Goal: Task Accomplishment & Management: Manage account settings

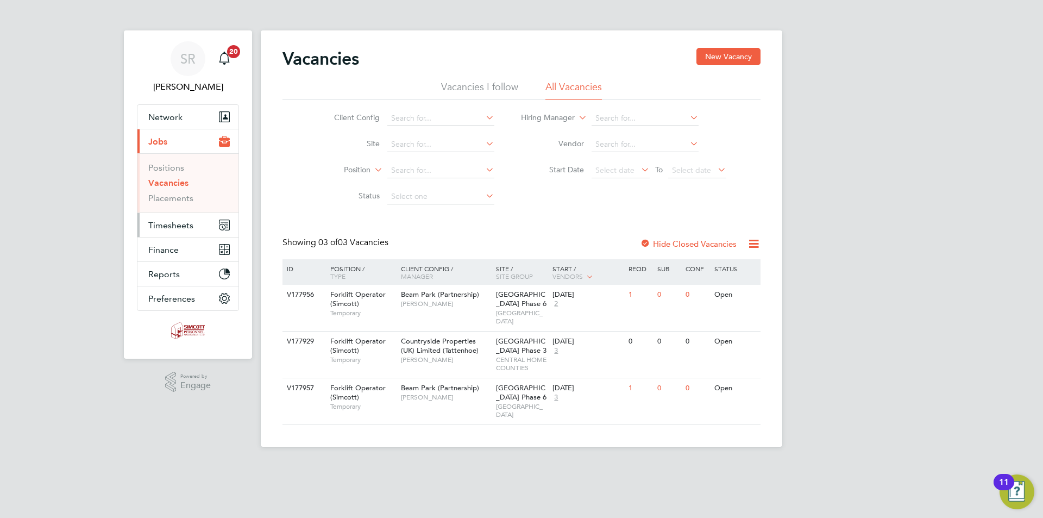
click at [189, 226] on span "Timesheets" at bounding box center [170, 225] width 45 height 10
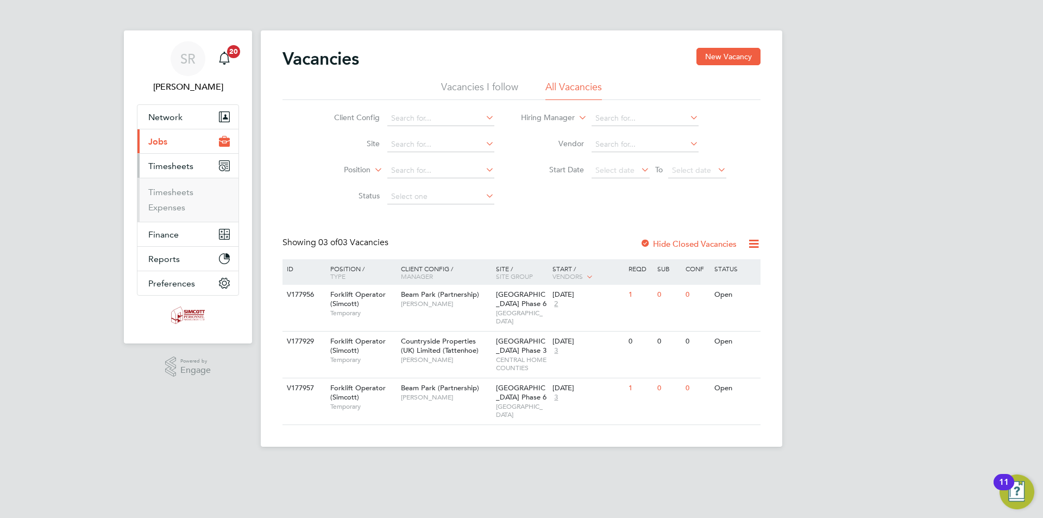
click at [163, 141] on span "Jobs" at bounding box center [157, 141] width 19 height 10
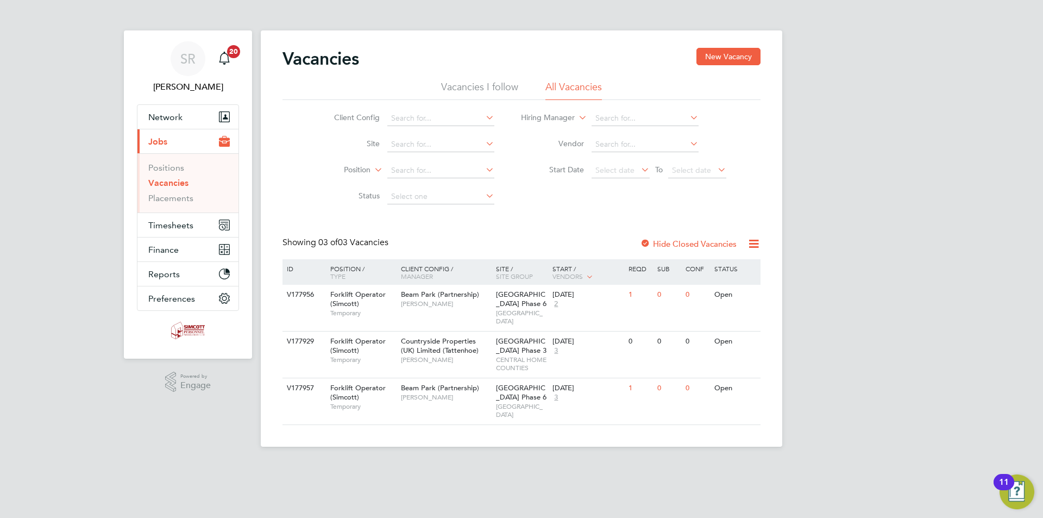
click at [179, 180] on link "Vacancies" at bounding box center [168, 183] width 40 height 10
click at [443, 146] on input at bounding box center [440, 144] width 107 height 15
type input "Heybridge Phase 2"
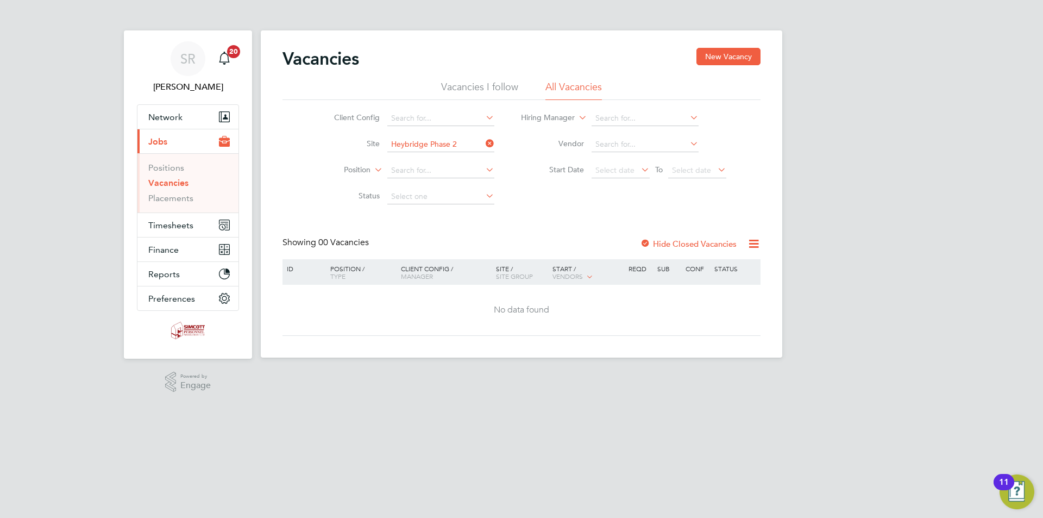
click at [645, 244] on div at bounding box center [645, 244] width 11 height 11
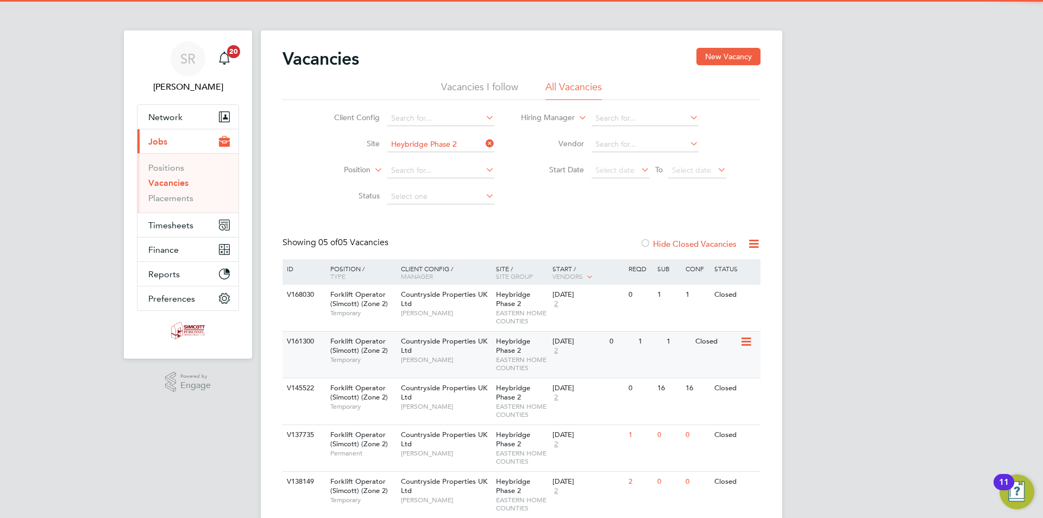
scroll to position [40, 0]
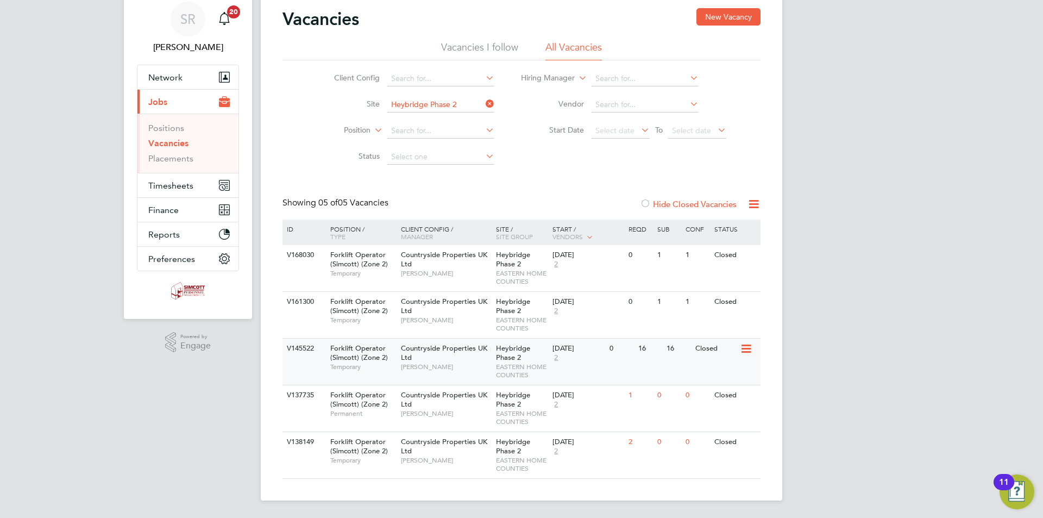
click at [536, 349] on div "[GEOGRAPHIC_DATA] Phase 2 EASTERN HOME COUNTIES" at bounding box center [521, 361] width 57 height 46
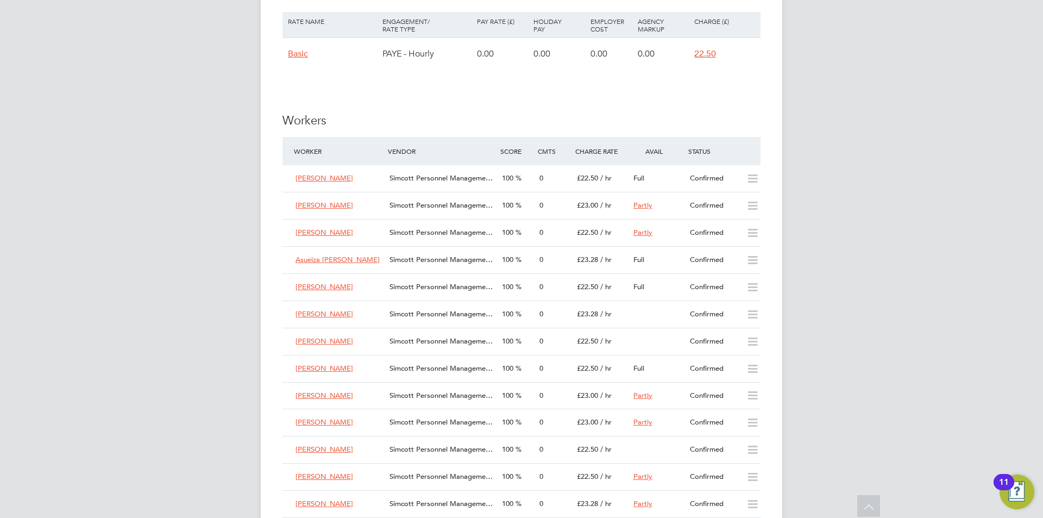
scroll to position [815, 0]
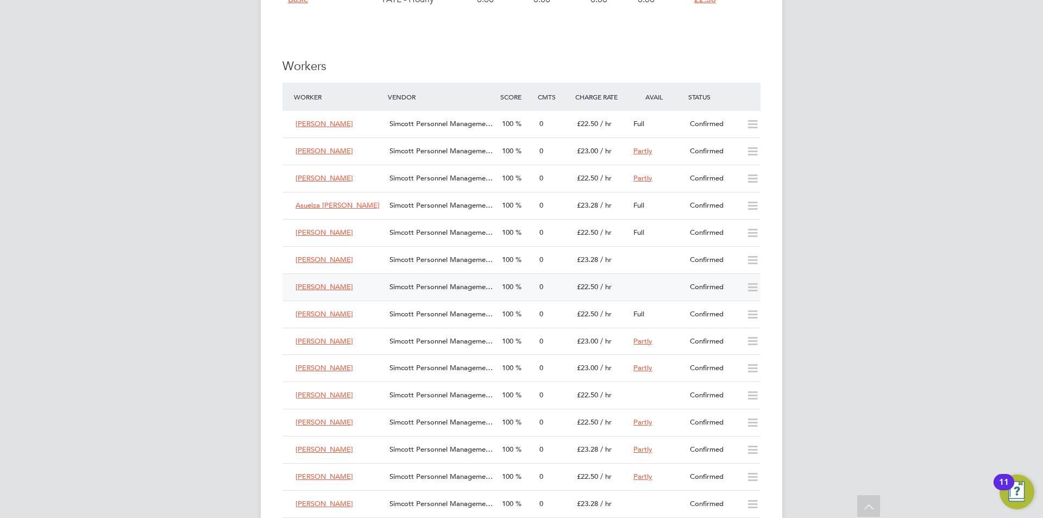
click at [507, 284] on span "100" at bounding box center [507, 286] width 11 height 9
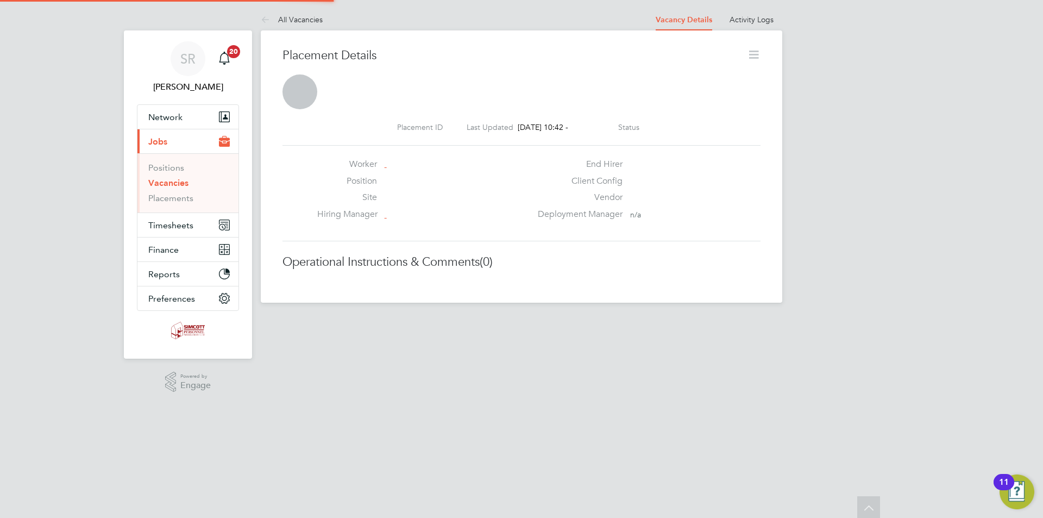
scroll to position [5, 5]
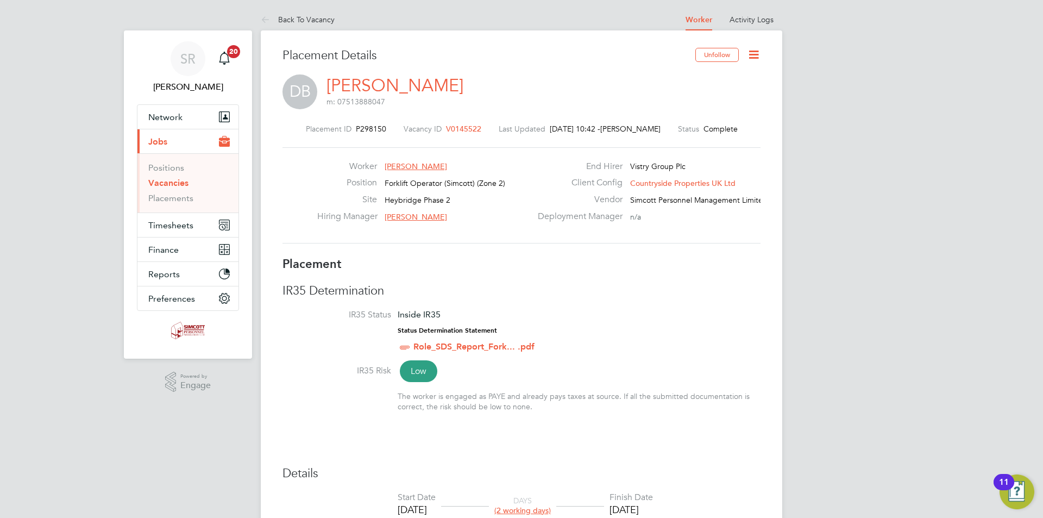
click at [752, 52] on icon at bounding box center [754, 55] width 14 height 14
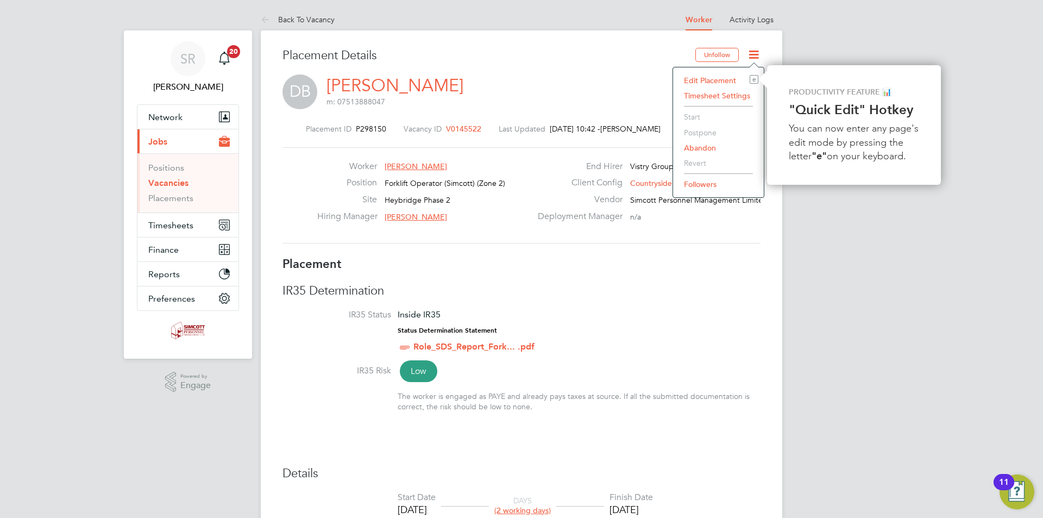
click at [711, 80] on li "Edit Placement e" at bounding box center [719, 80] width 80 height 15
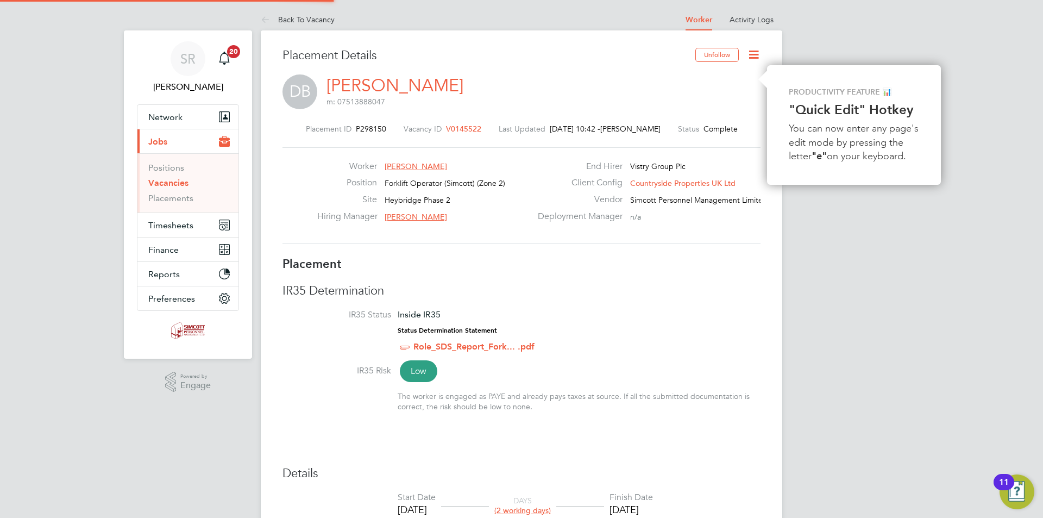
type input "[PERSON_NAME]"
type input "08 Jul 2025"
type input "09 Jul 2025"
type input "08:00"
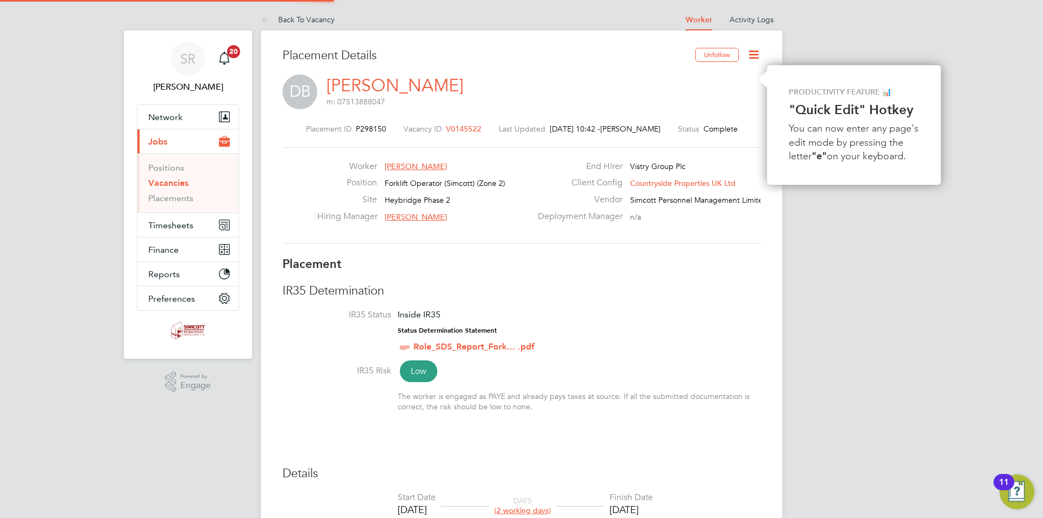
type input "17:00"
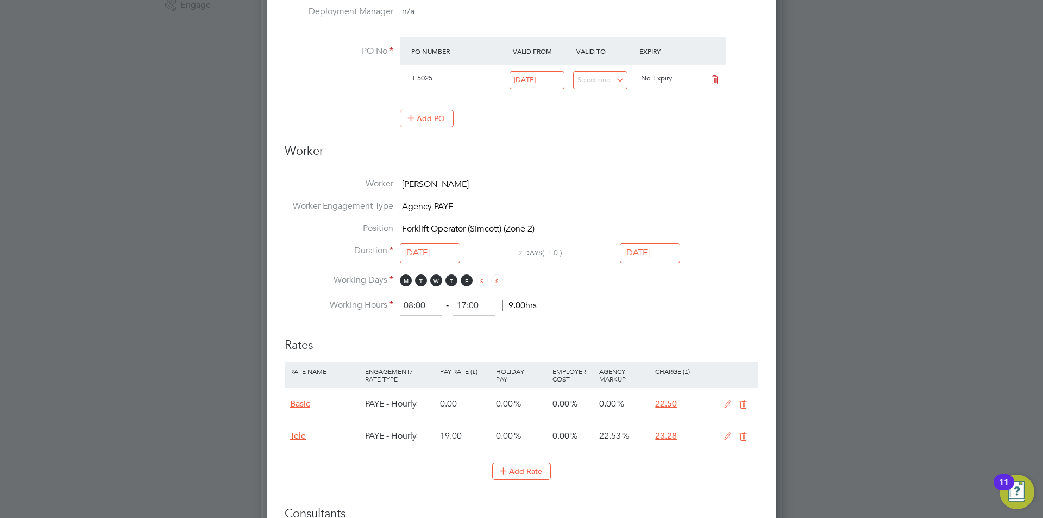
click at [638, 249] on input "09 Jul 2025" at bounding box center [650, 253] width 60 height 20
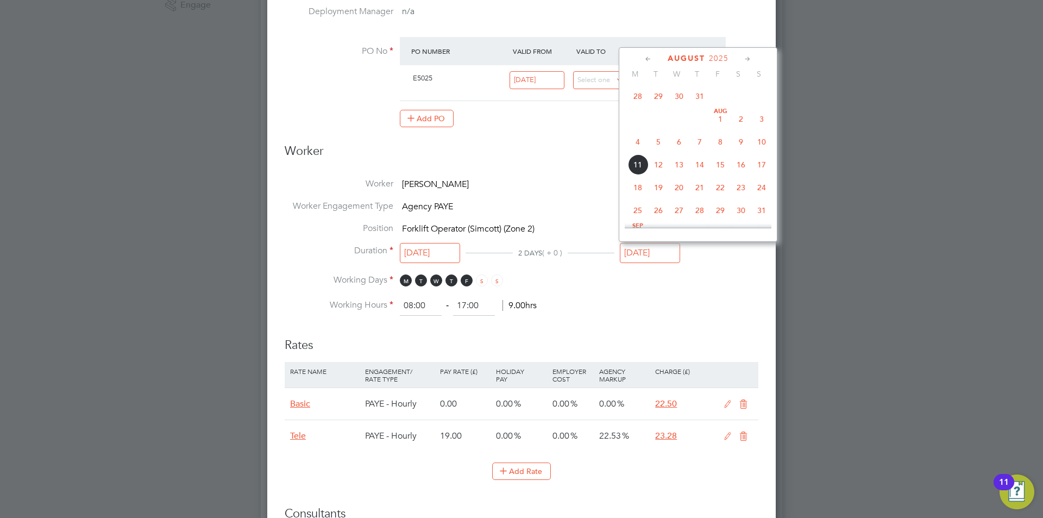
click at [721, 152] on span "8" at bounding box center [720, 141] width 21 height 21
type input "08 Aug 2025"
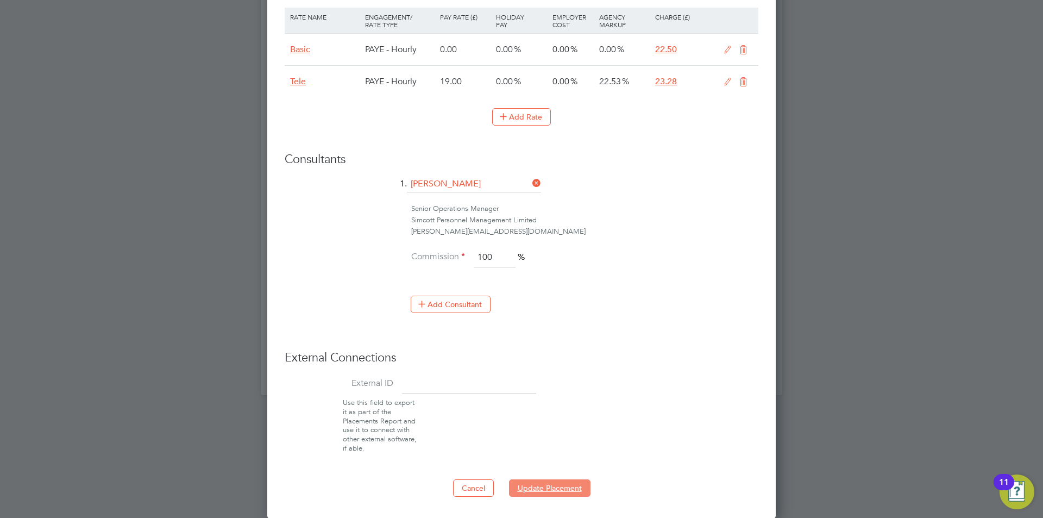
click at [548, 486] on button "Update Placement" at bounding box center [549, 487] width 81 height 17
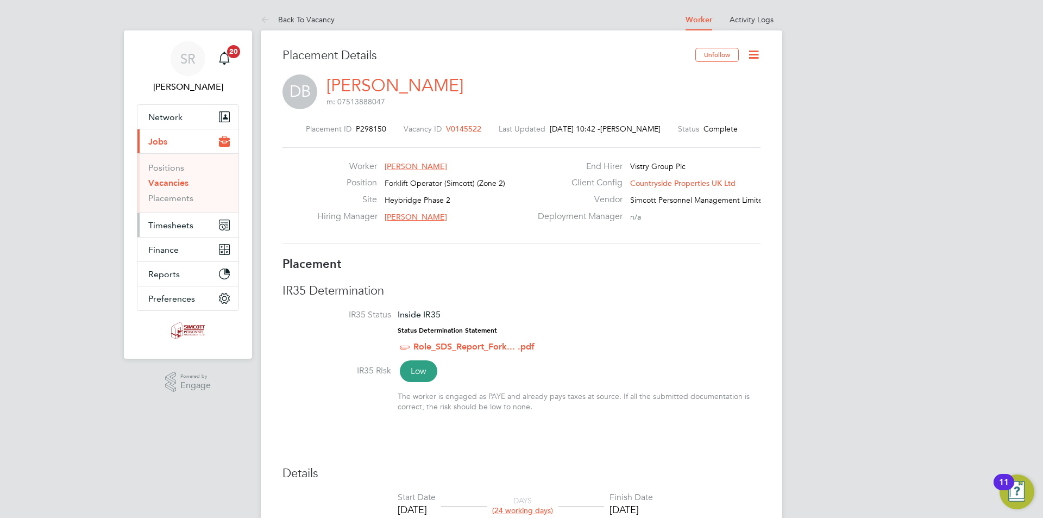
click at [160, 221] on span "Timesheets" at bounding box center [170, 225] width 45 height 10
click at [172, 225] on span "Timesheets" at bounding box center [170, 225] width 45 height 10
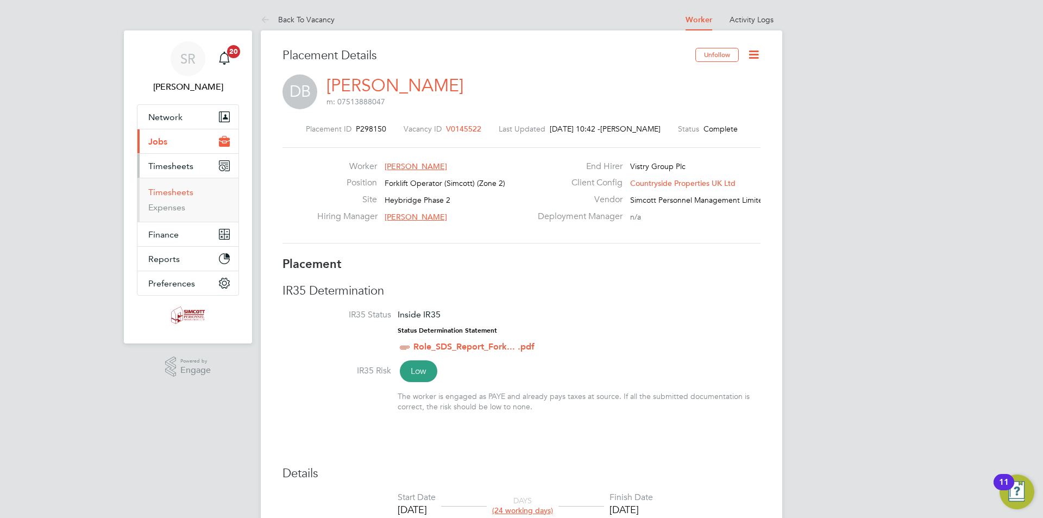
click at [175, 192] on link "Timesheets" at bounding box center [170, 192] width 45 height 10
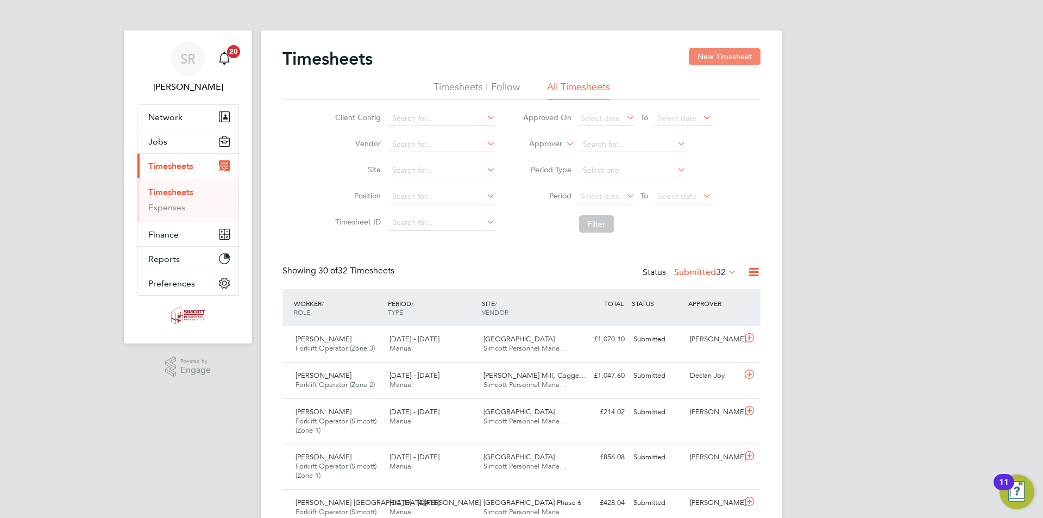
click at [714, 55] on button "New Timesheet" at bounding box center [725, 56] width 72 height 17
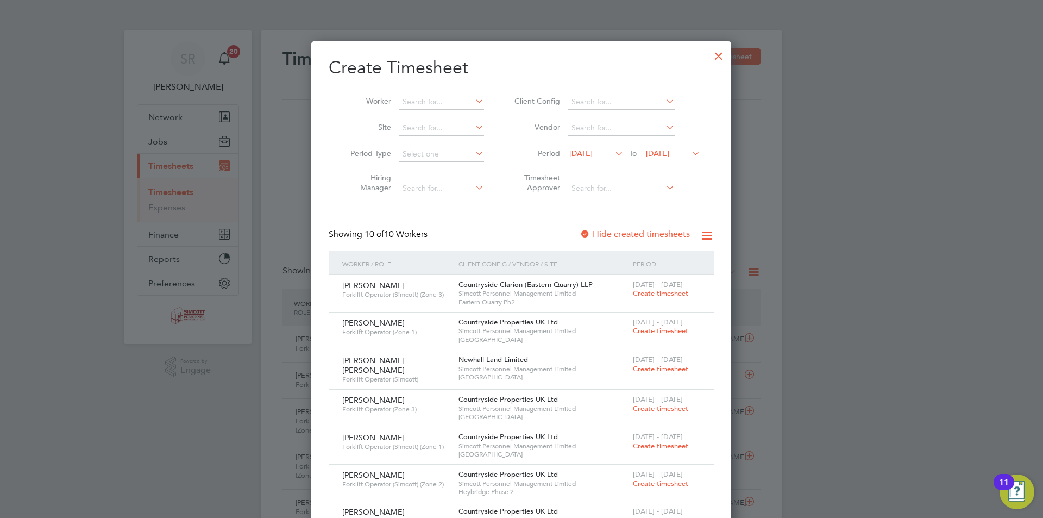
click at [593, 153] on span "[DATE]" at bounding box center [580, 153] width 23 height 10
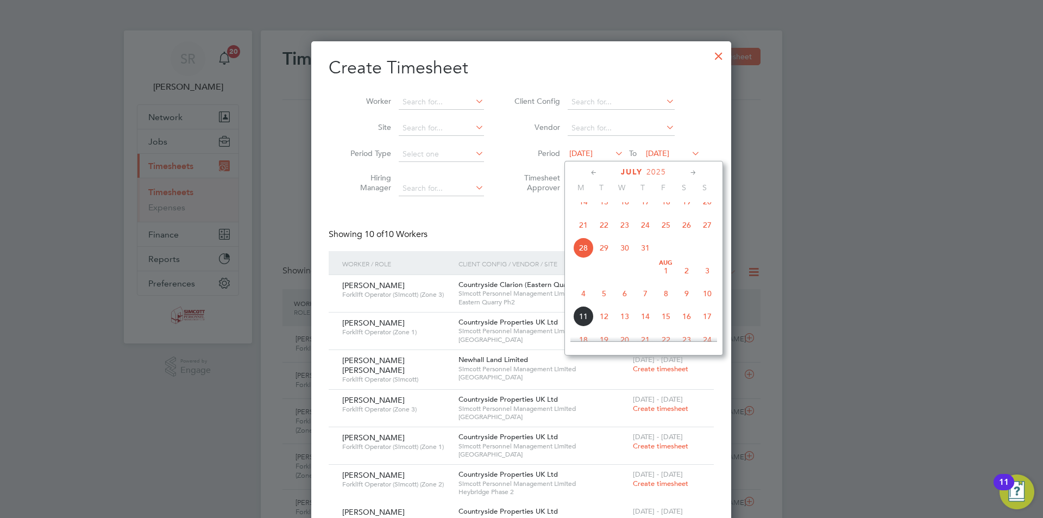
click at [587, 326] on span "11" at bounding box center [583, 316] width 21 height 21
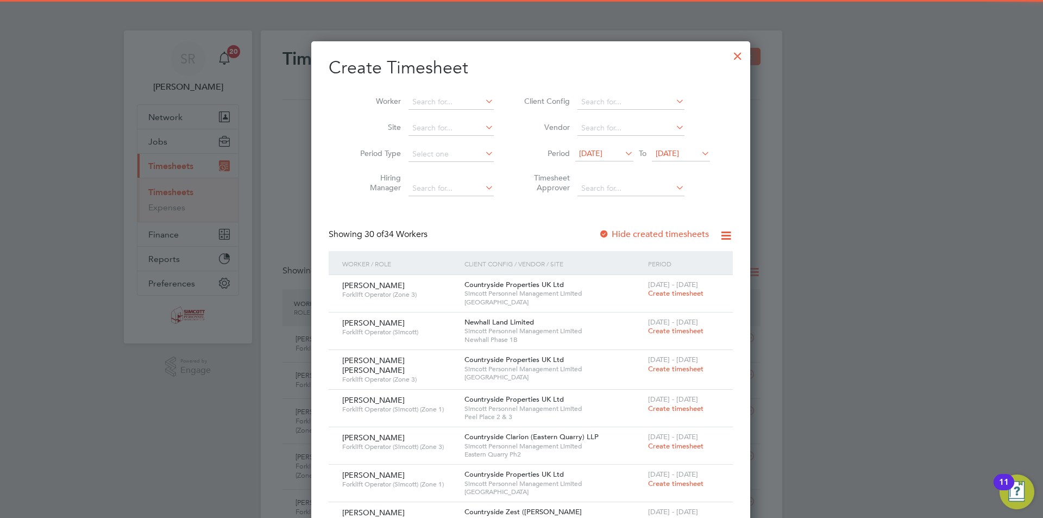
click at [600, 148] on span "11 Aug 2025" at bounding box center [604, 154] width 58 height 15
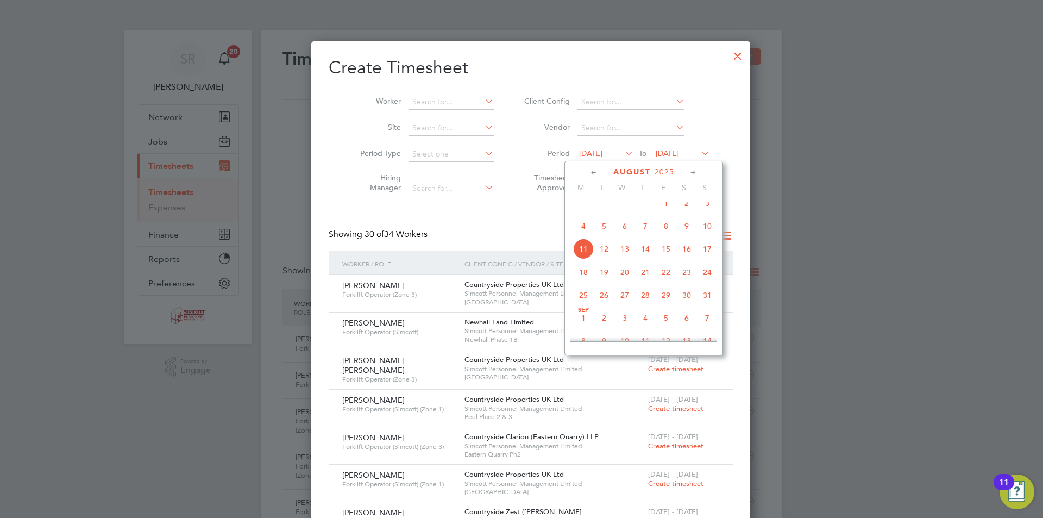
click at [581, 236] on span "4" at bounding box center [583, 226] width 21 height 21
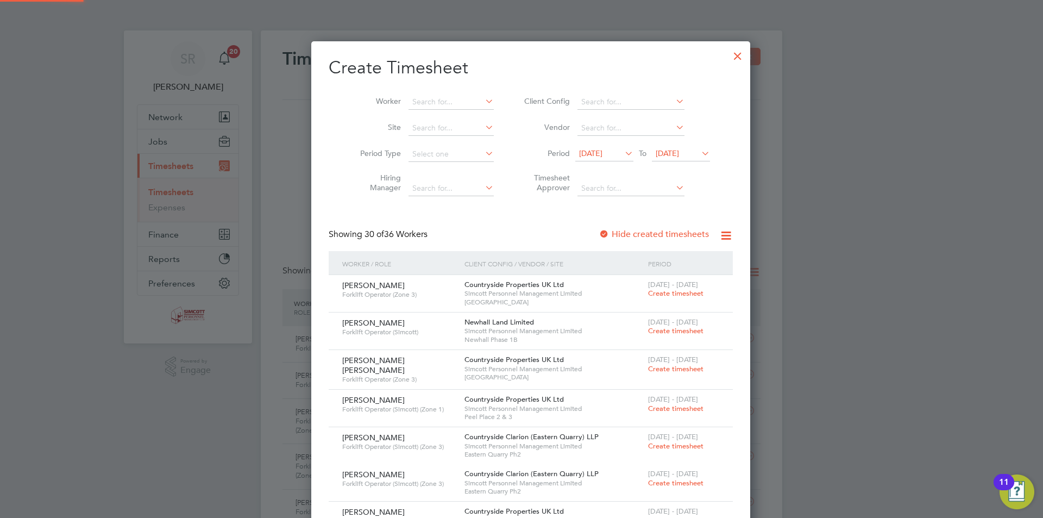
click at [662, 156] on span "11 Aug 2025" at bounding box center [667, 153] width 23 height 10
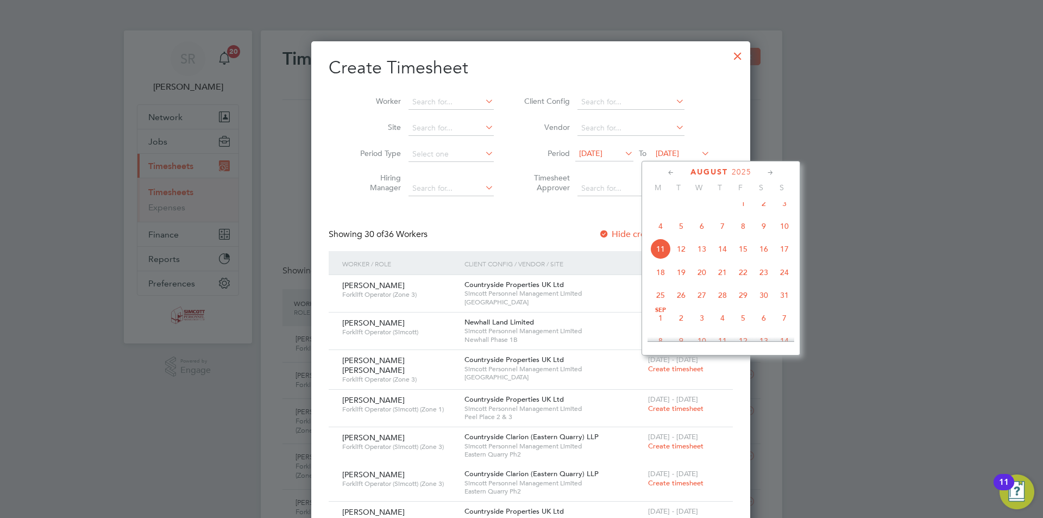
click at [786, 235] on span "10" at bounding box center [784, 226] width 21 height 21
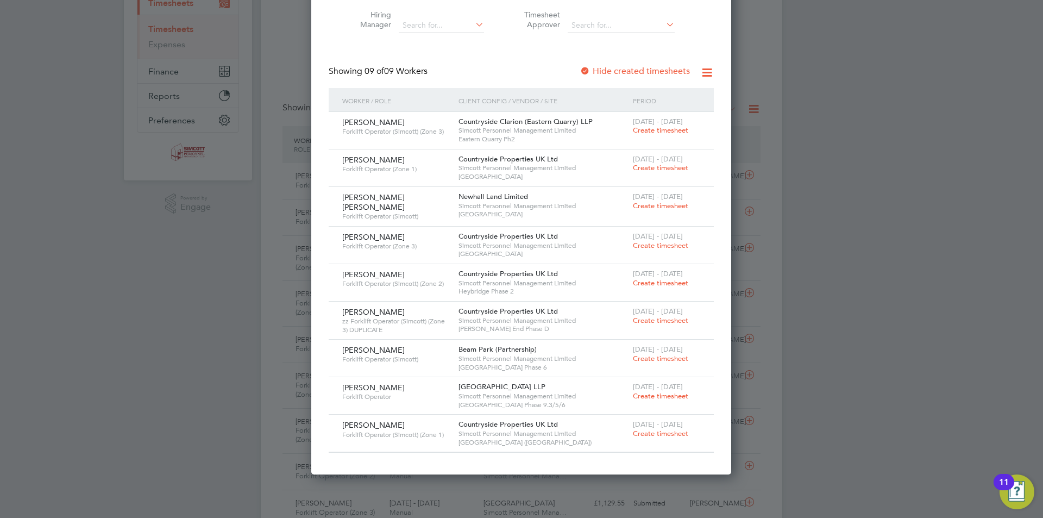
click at [654, 279] on span "Create timesheet" at bounding box center [660, 282] width 55 height 9
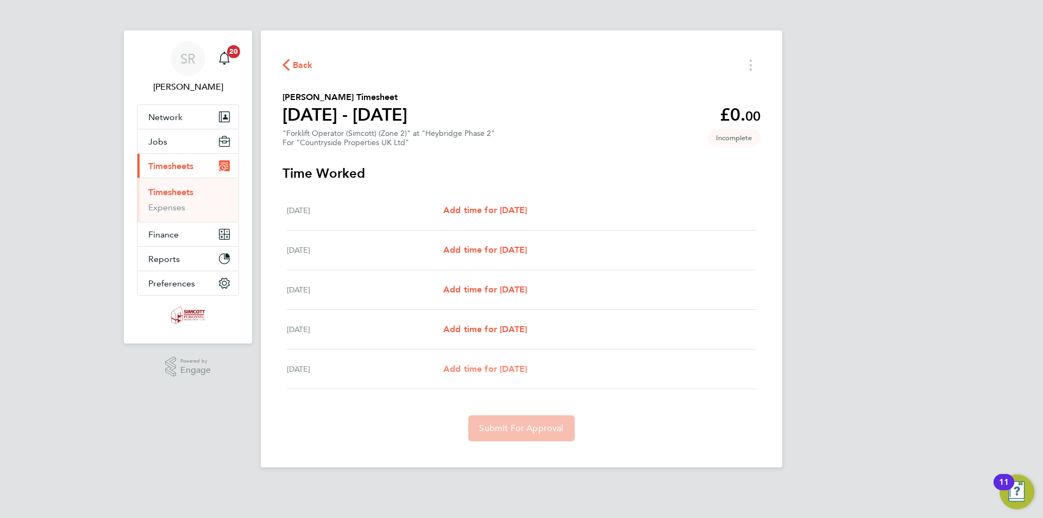
click at [512, 366] on span "Add time for Fri 08 Aug" at bounding box center [485, 368] width 84 height 10
select select "30"
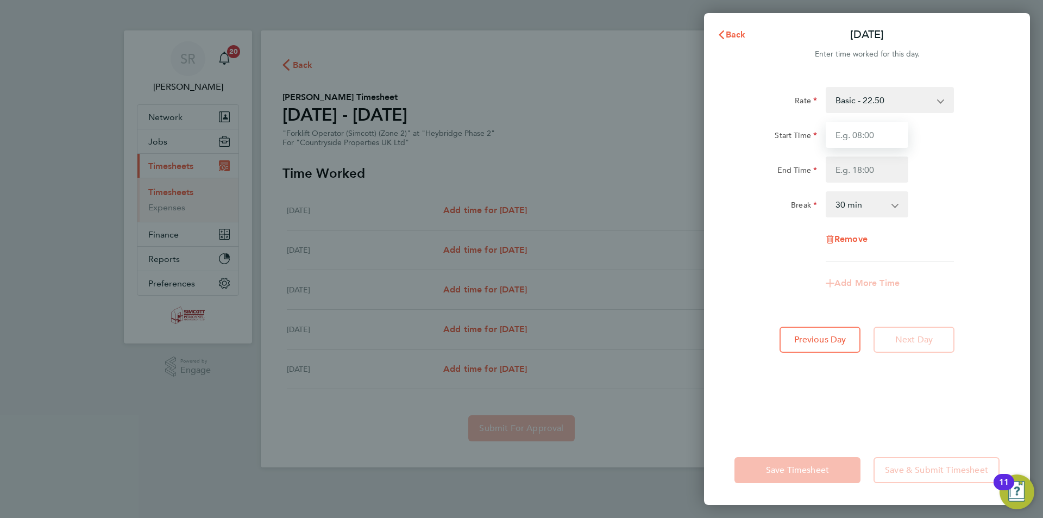
click at [859, 134] on input "Start Time" at bounding box center [867, 135] width 83 height 26
type input "07:00"
click at [860, 162] on input "End Time" at bounding box center [867, 169] width 83 height 26
type input "17:00"
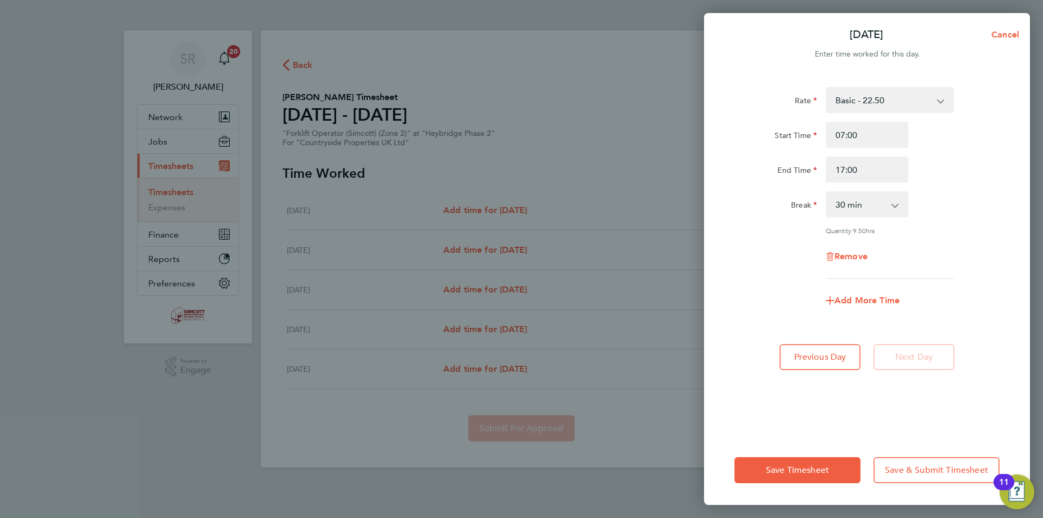
click at [904, 202] on app-icon-cross-button at bounding box center [900, 204] width 13 height 24
click at [868, 202] on select "0 min 15 min 30 min 45 min 60 min 75 min 90 min" at bounding box center [860, 204] width 67 height 24
select select "60"
click at [827, 192] on select "0 min 15 min 30 min 45 min 60 min 75 min 90 min" at bounding box center [860, 204] width 67 height 24
click at [930, 472] on span "Save & Submit Timesheet" at bounding box center [936, 469] width 103 height 11
